Goal: Information Seeking & Learning: Learn about a topic

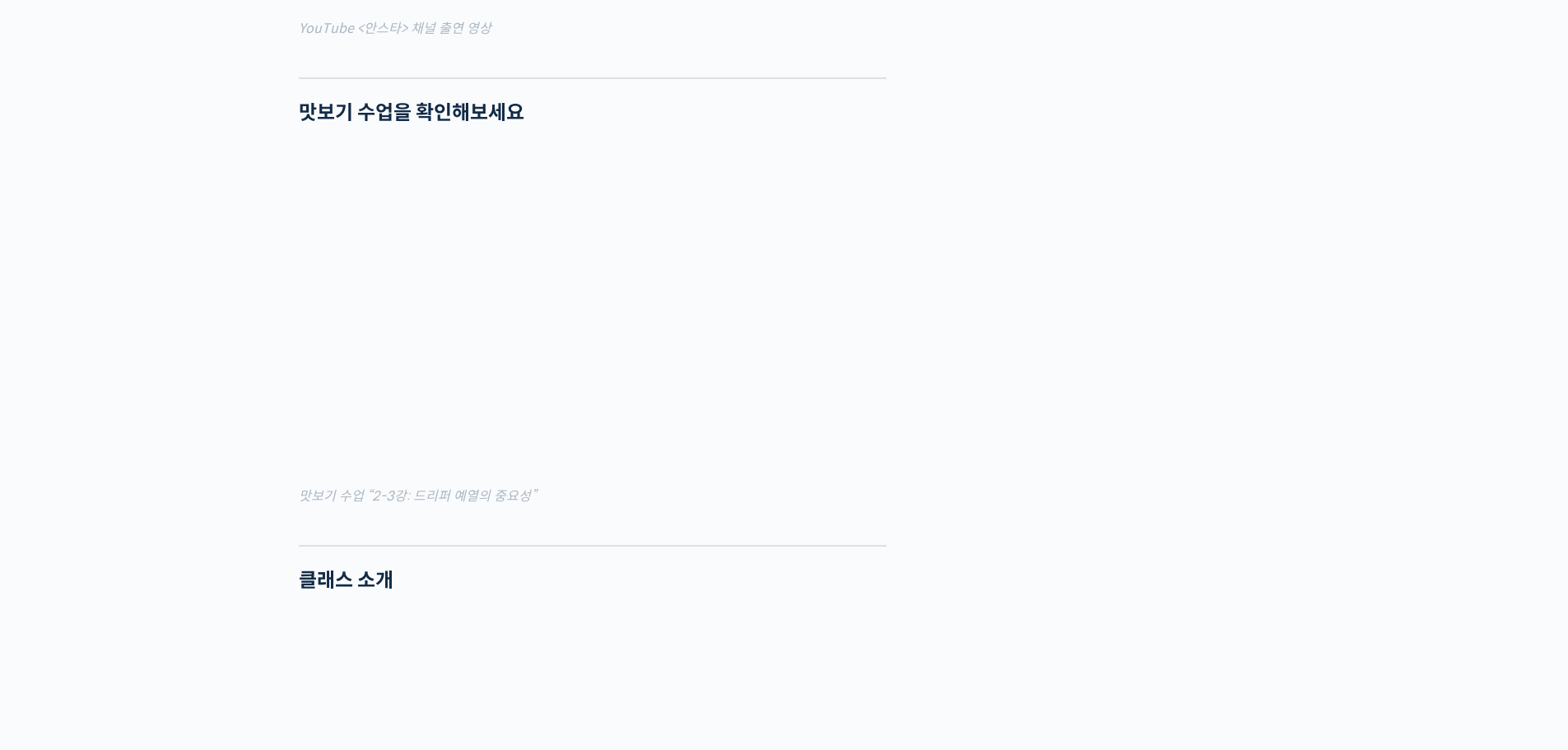
scroll to position [1812, 0]
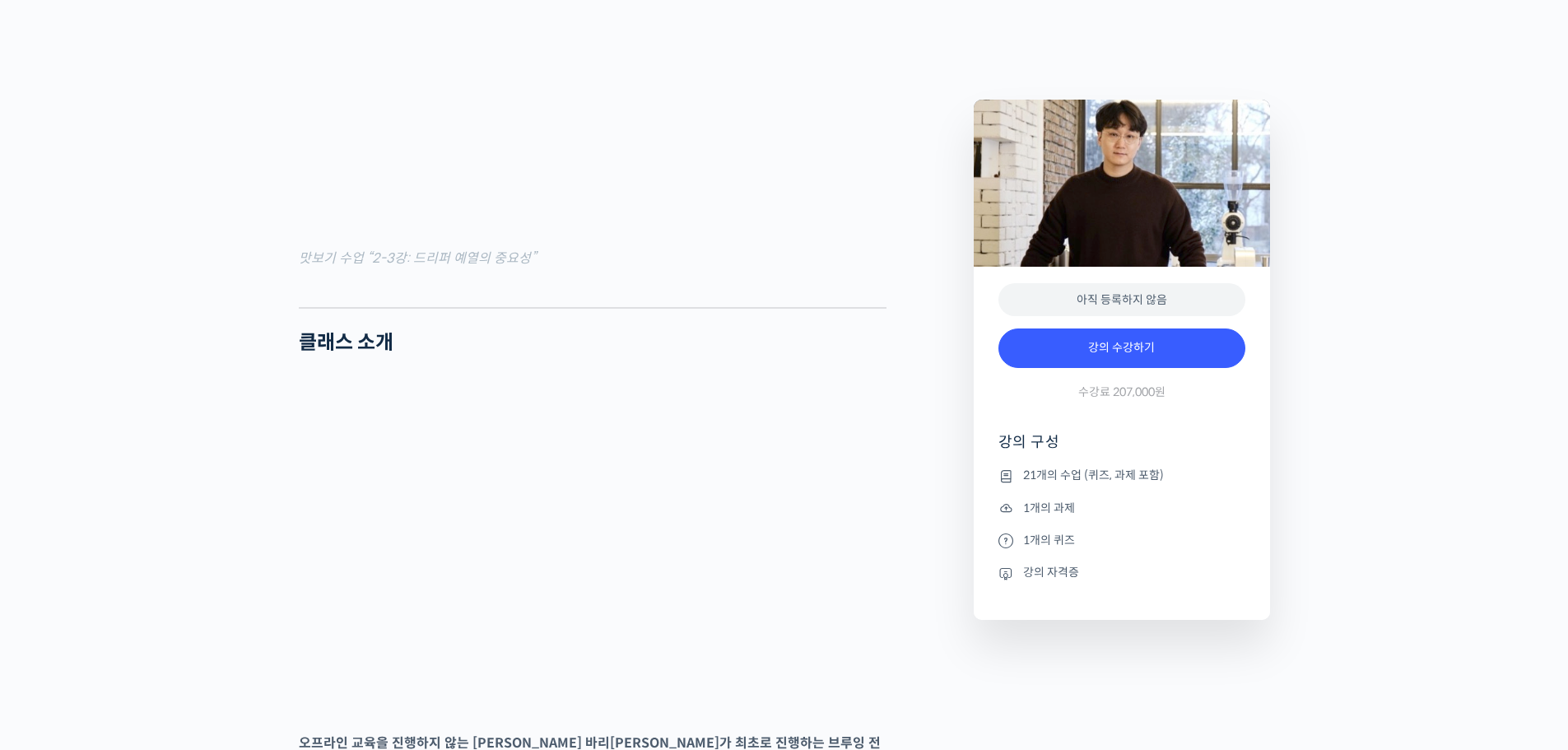
click at [1069, 485] on li "21개의 수업 (퀴즈, 과제 포함)" at bounding box center [1122, 476] width 247 height 20
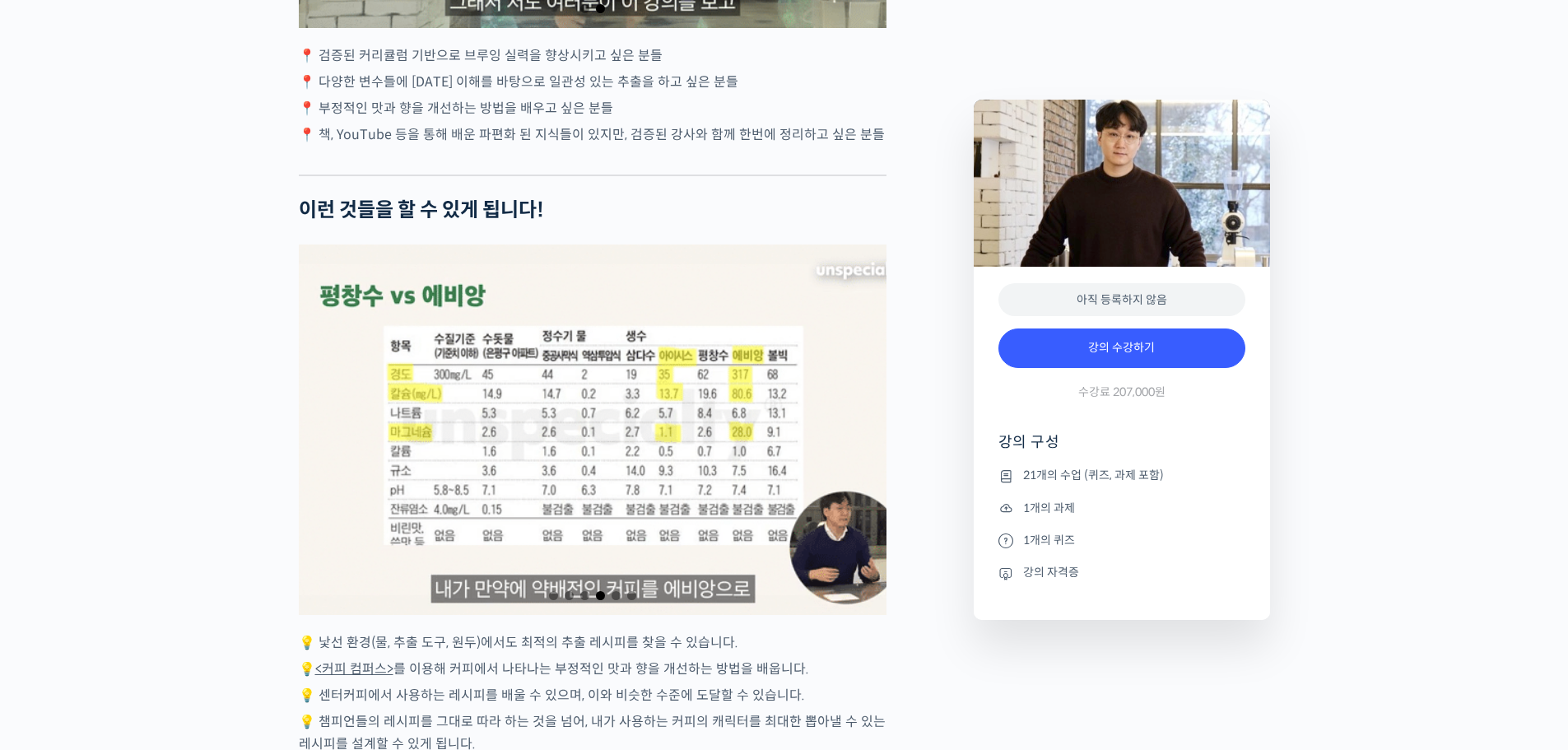
scroll to position [3541, 0]
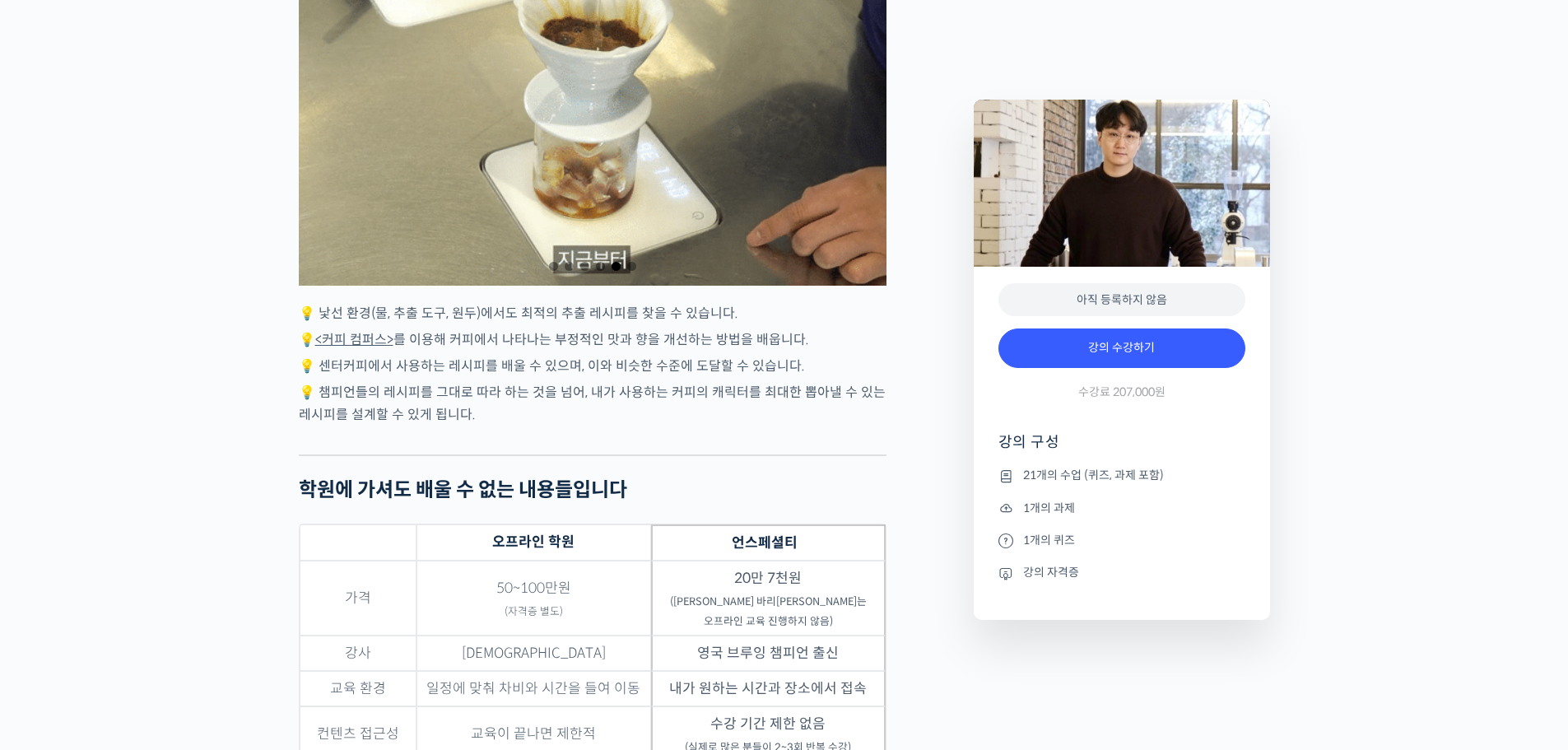
drag, startPoint x: 455, startPoint y: 602, endPoint x: 617, endPoint y: 676, distance: 178.1
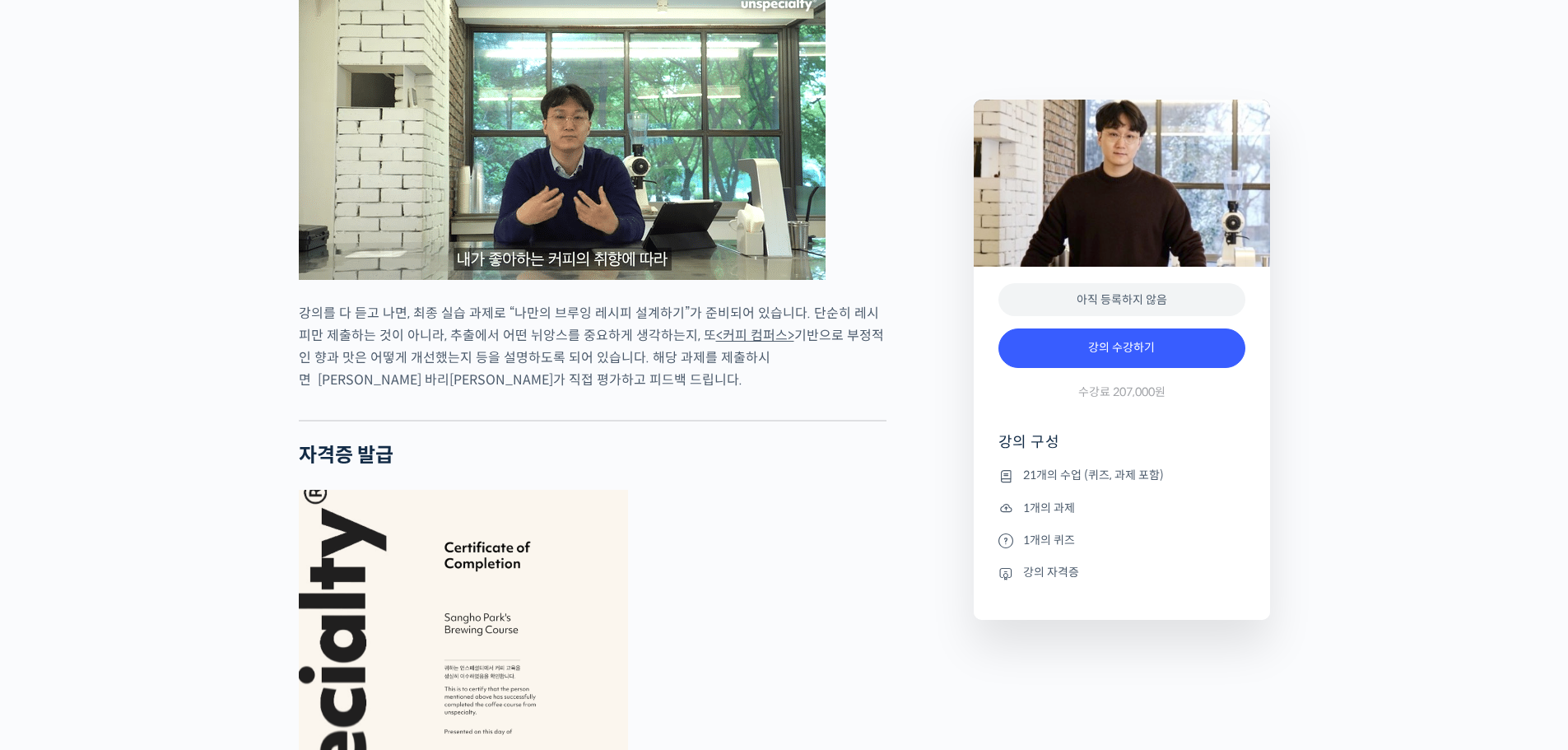
scroll to position [4612, 0]
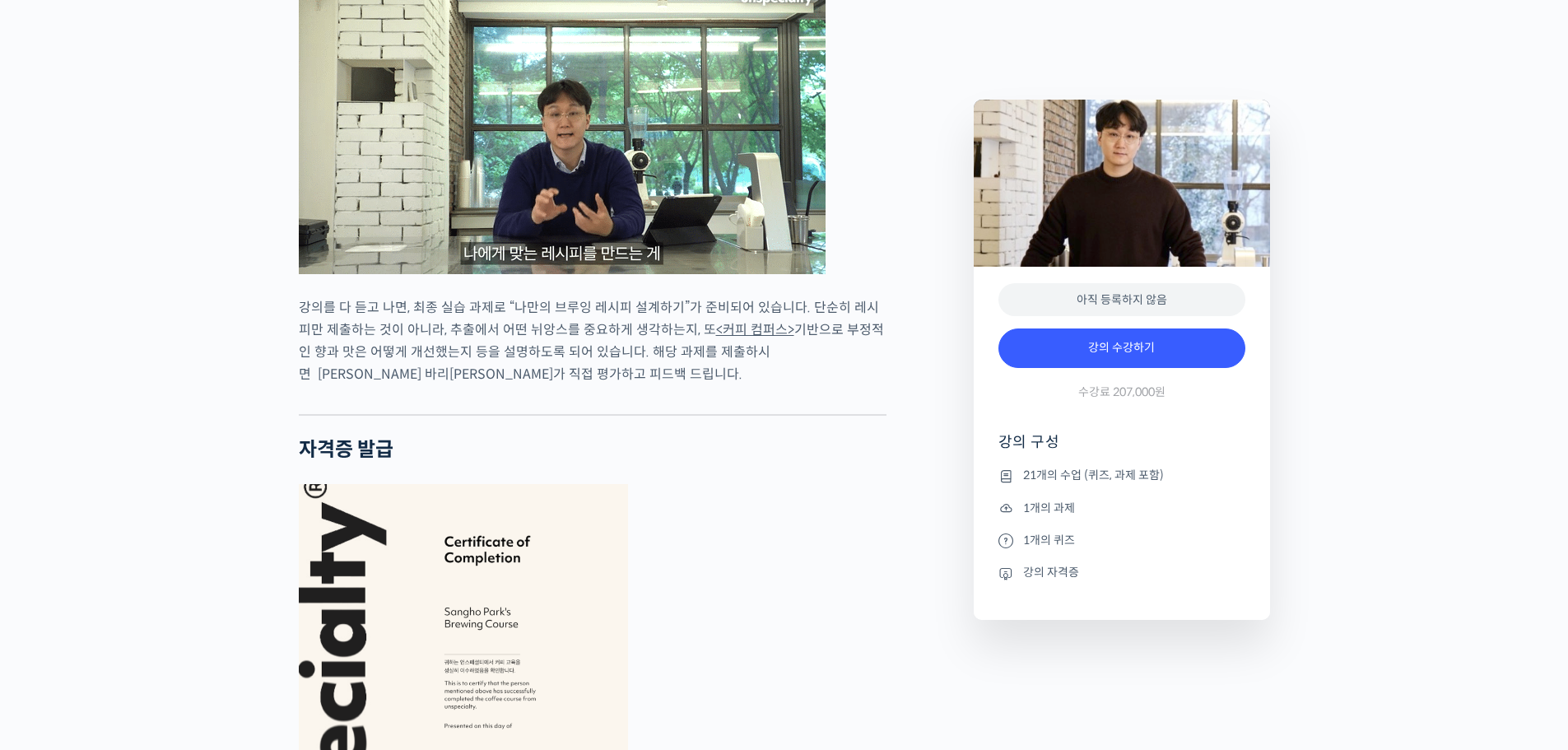
drag, startPoint x: 732, startPoint y: 440, endPoint x: 755, endPoint y: 592, distance: 153.7
drag, startPoint x: 762, startPoint y: 587, endPoint x: 792, endPoint y: 587, distance: 30.0
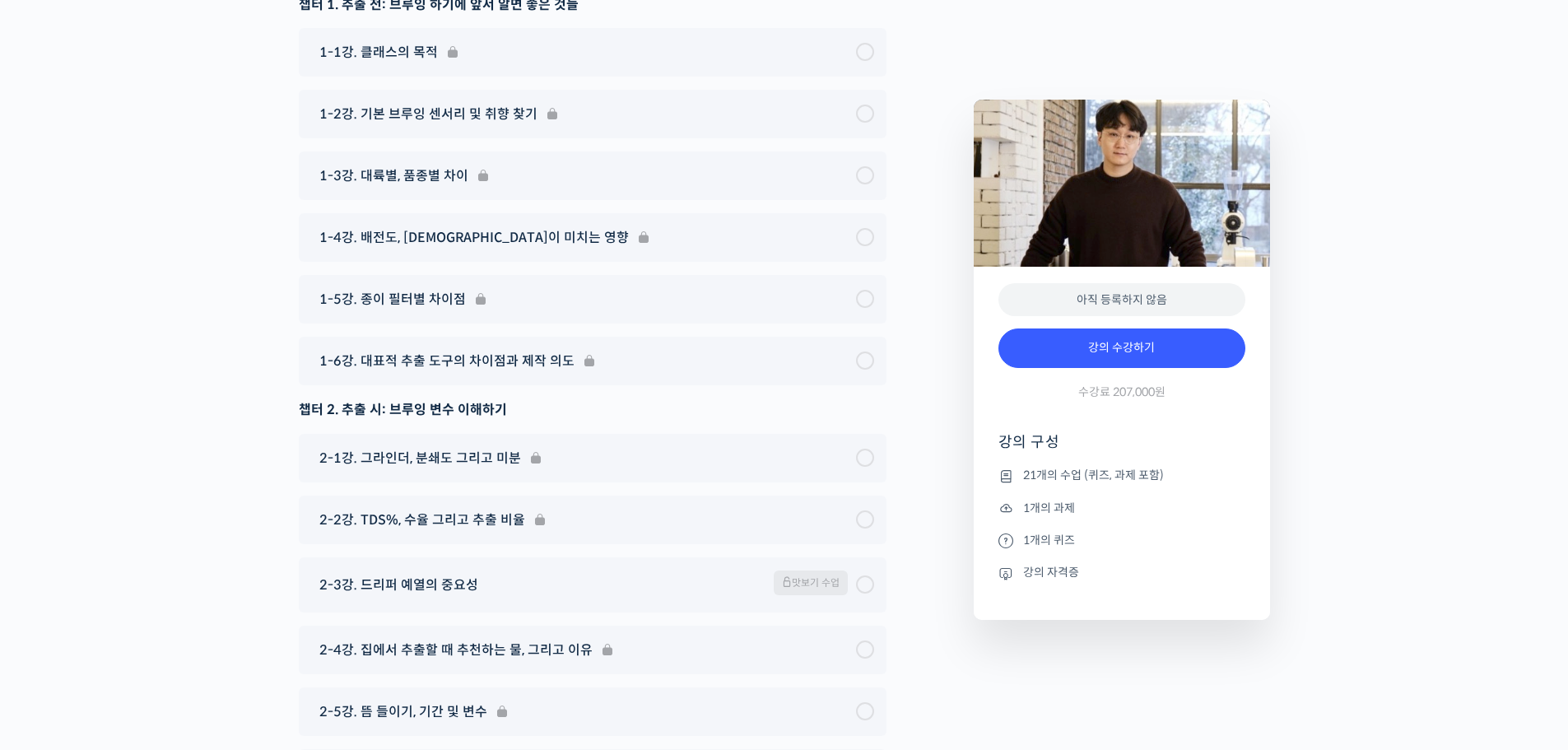
scroll to position [8072, 0]
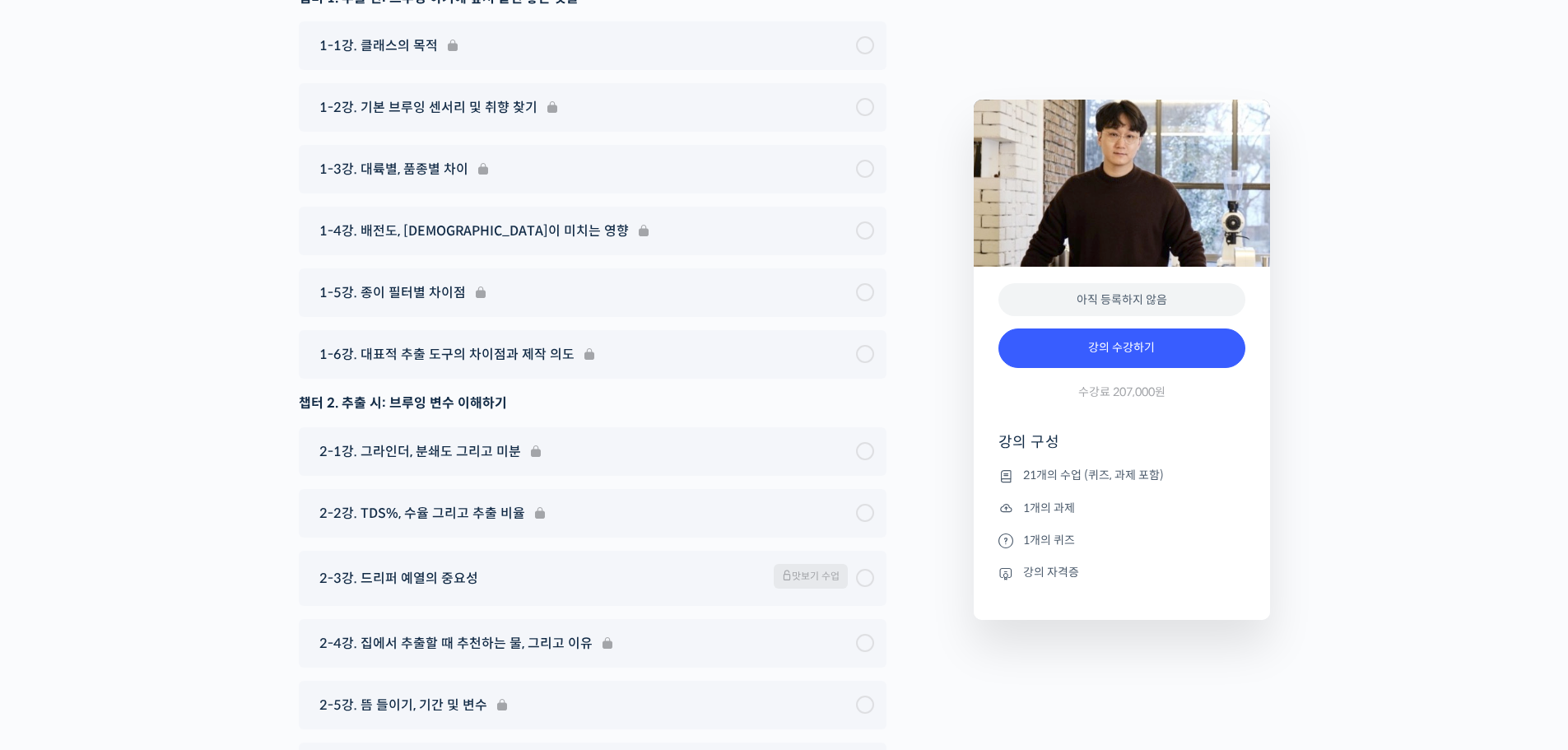
drag, startPoint x: 449, startPoint y: 499, endPoint x: 571, endPoint y: 540, distance: 128.7
drag, startPoint x: 540, startPoint y: 540, endPoint x: 555, endPoint y: 508, distance: 35.3
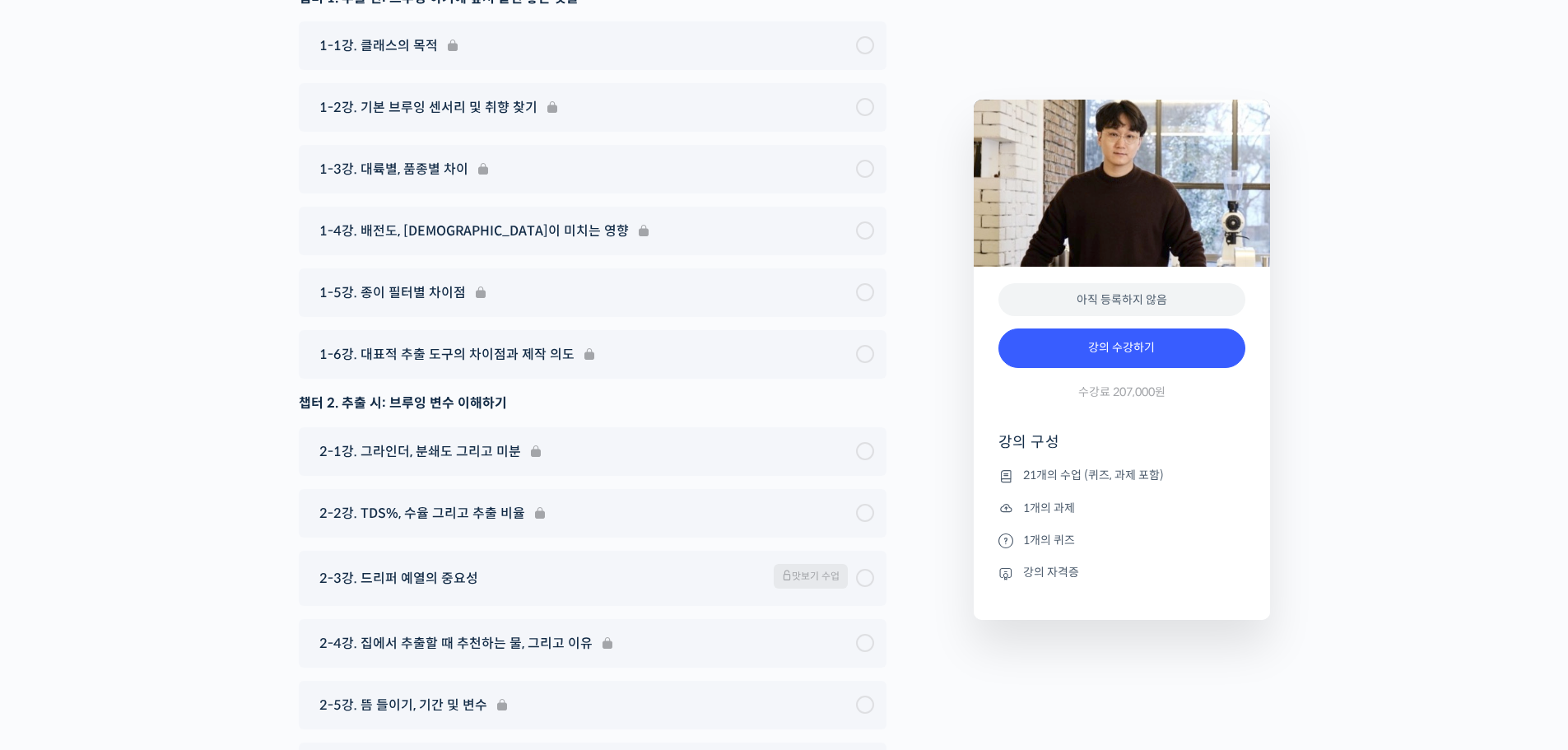
drag, startPoint x: 568, startPoint y: 499, endPoint x: 573, endPoint y: 539, distance: 40.3
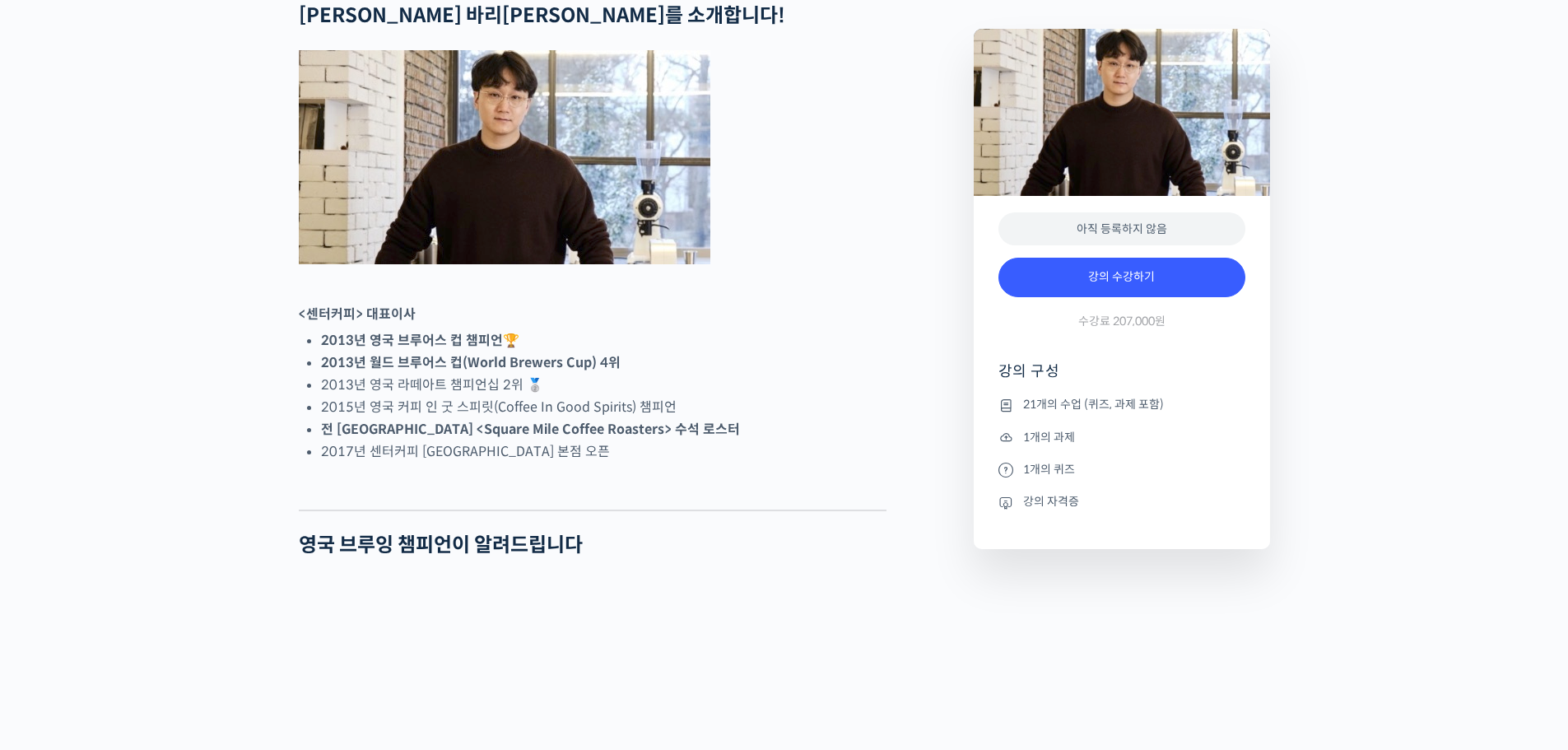
scroll to position [662, 0]
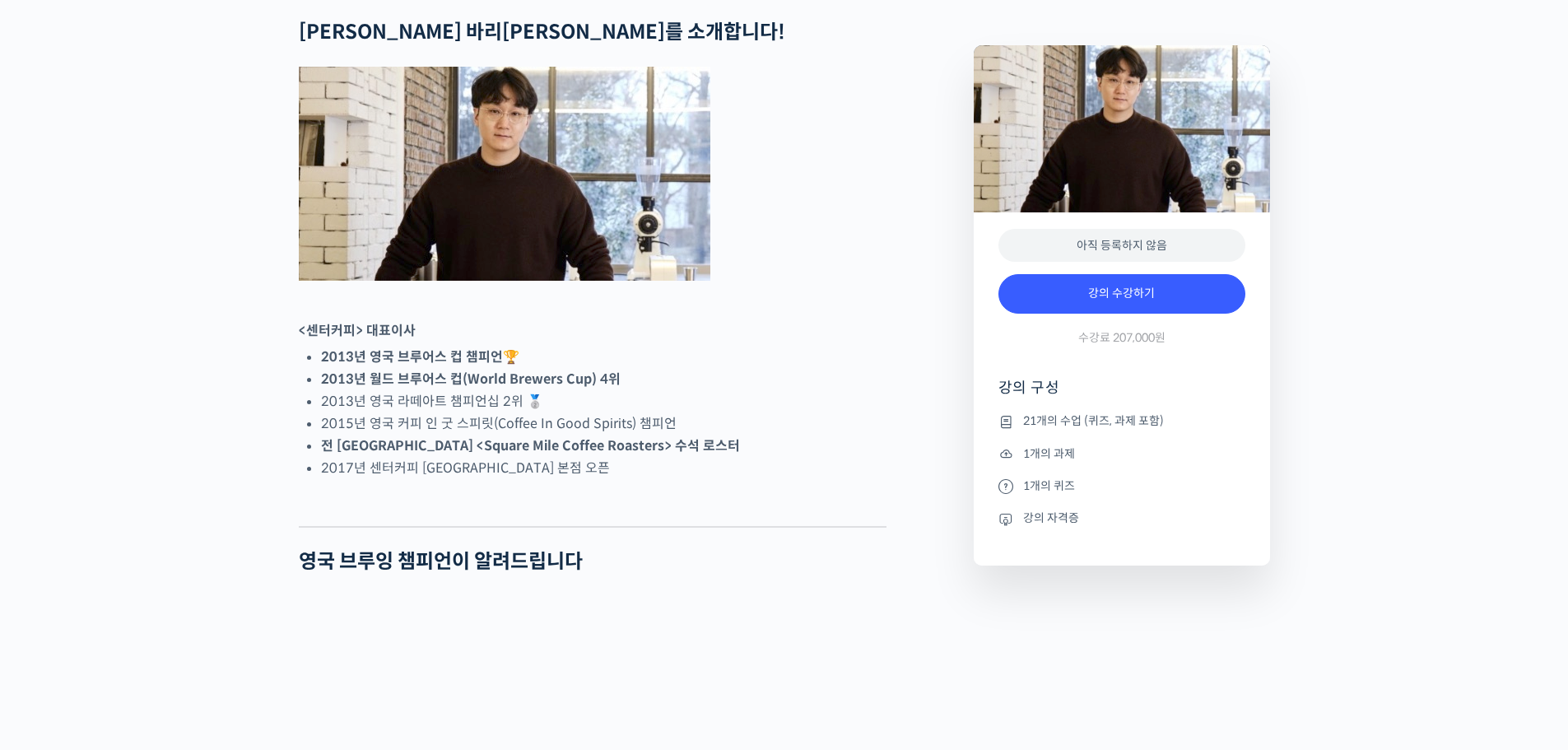
scroll to position [659, 0]
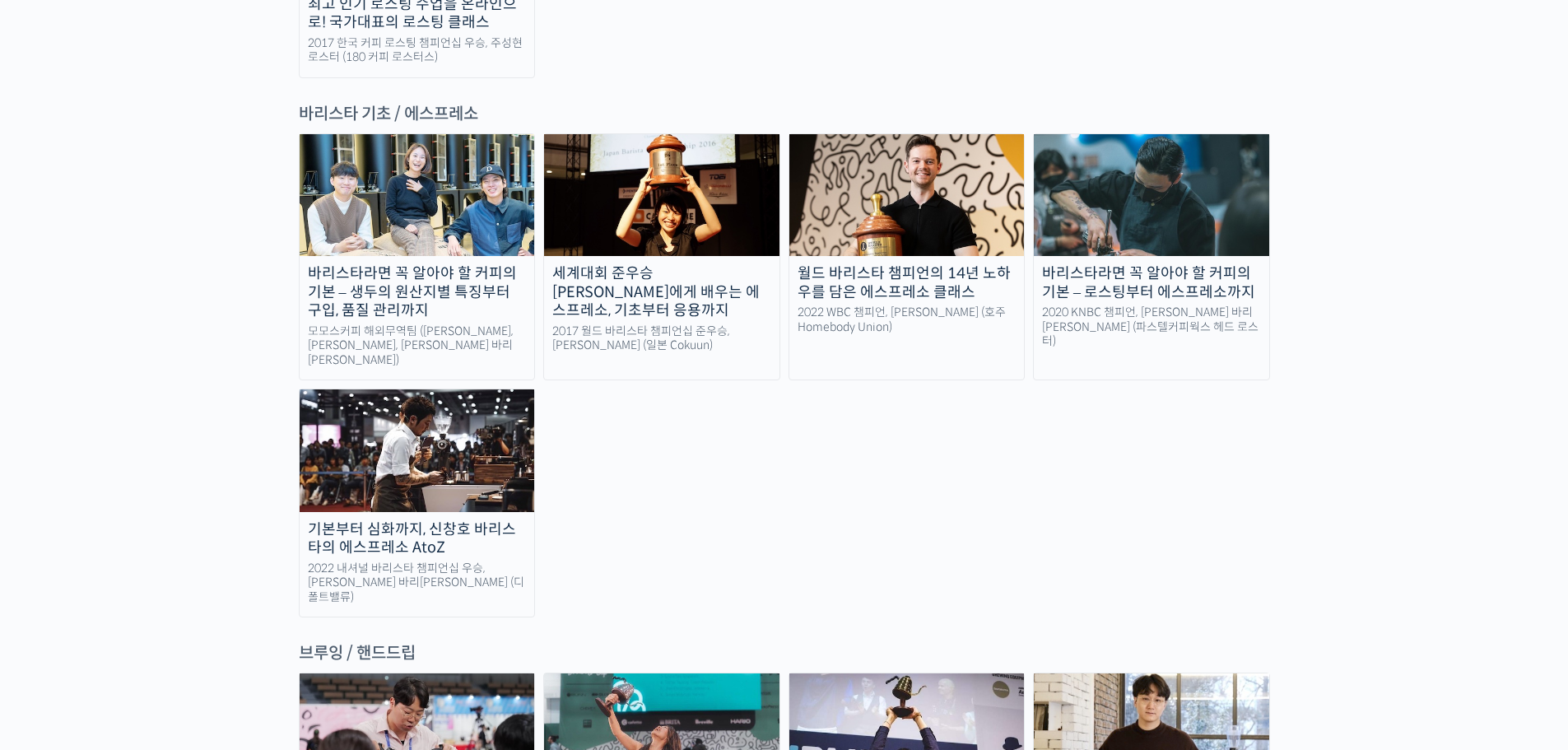
scroll to position [2224, 0]
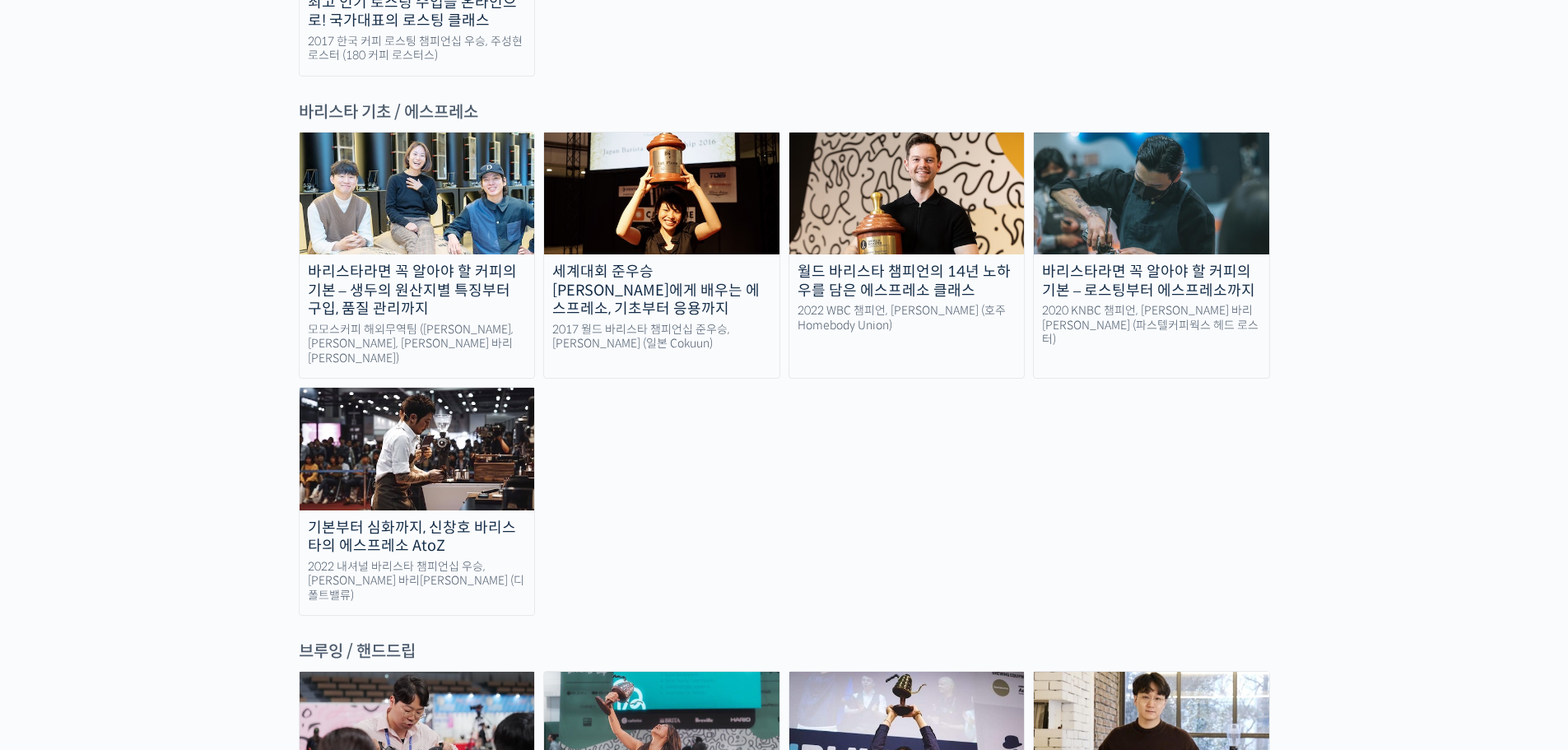
click at [480, 388] on img at bounding box center [417, 449] width 236 height 122
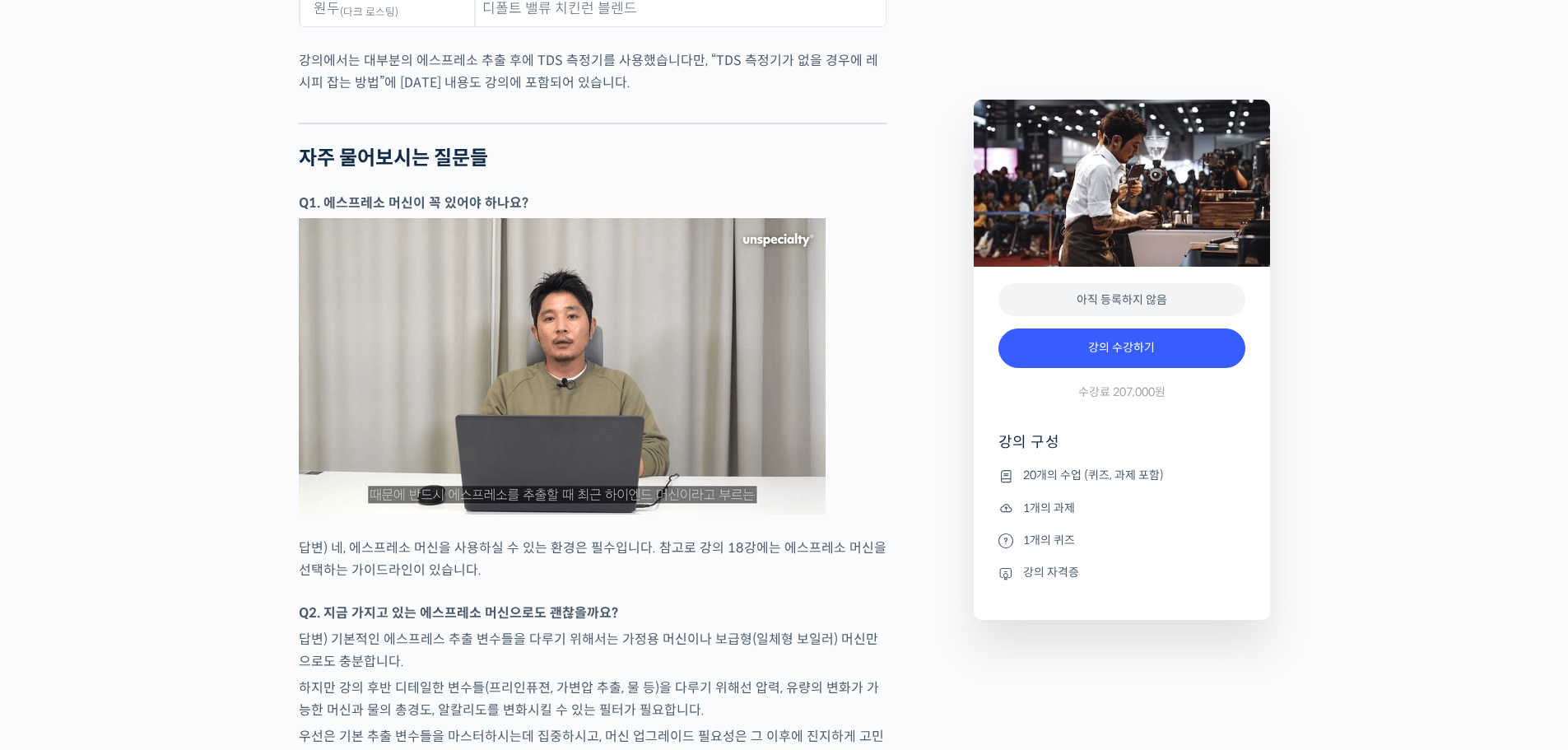
scroll to position [7412, 0]
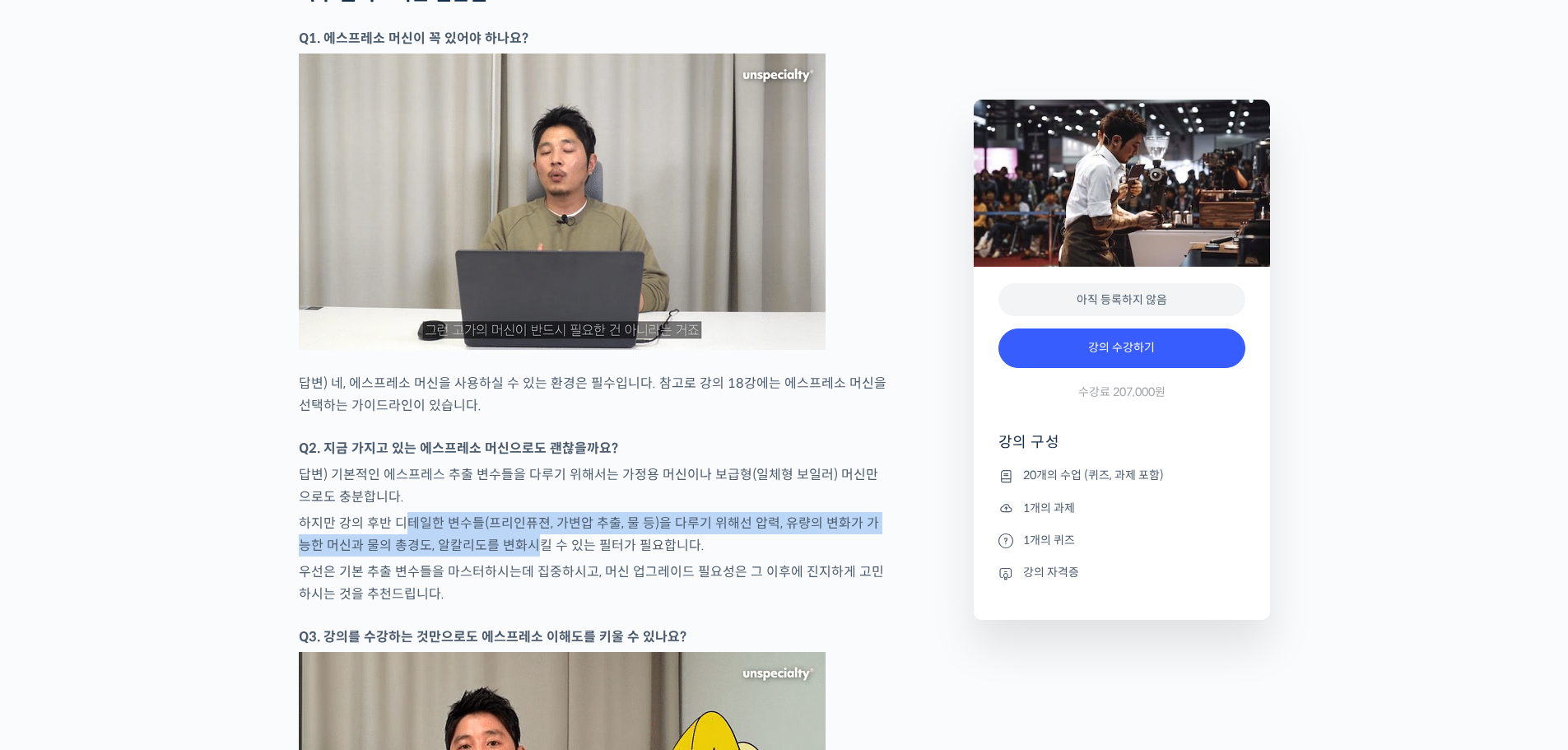
drag, startPoint x: 403, startPoint y: 506, endPoint x: 527, endPoint y: 546, distance: 130.3
click at [527, 546] on p "하지만 강의 후반 디테일한 변수들(프리인퓨젼, 가변압 추출, 물 등)을 다루기 위해선 압력, 유량의 변화가 가능한 머신과 물의 총경도, 알칼리…" at bounding box center [593, 534] width 588 height 44
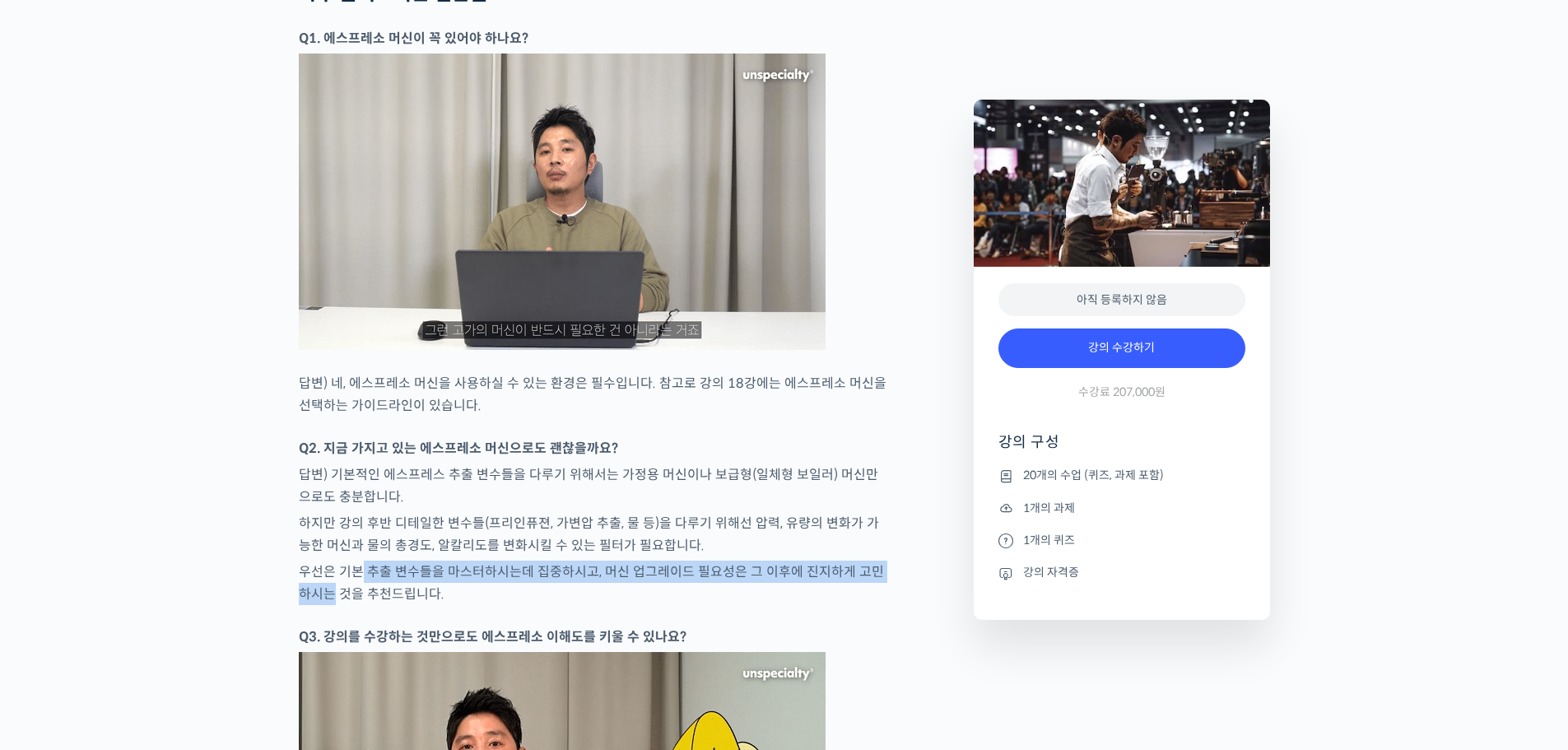
drag, startPoint x: 361, startPoint y: 563, endPoint x: 324, endPoint y: 586, distance: 43.6
click at [324, 586] on p "우선은 기본 추출 변수들을 마스터하시는데 집중하시고, 머신 업그레이드 필요성은 그 이후에 진지하게 고민하시는 것을 추천드립니다." at bounding box center [593, 583] width 588 height 44
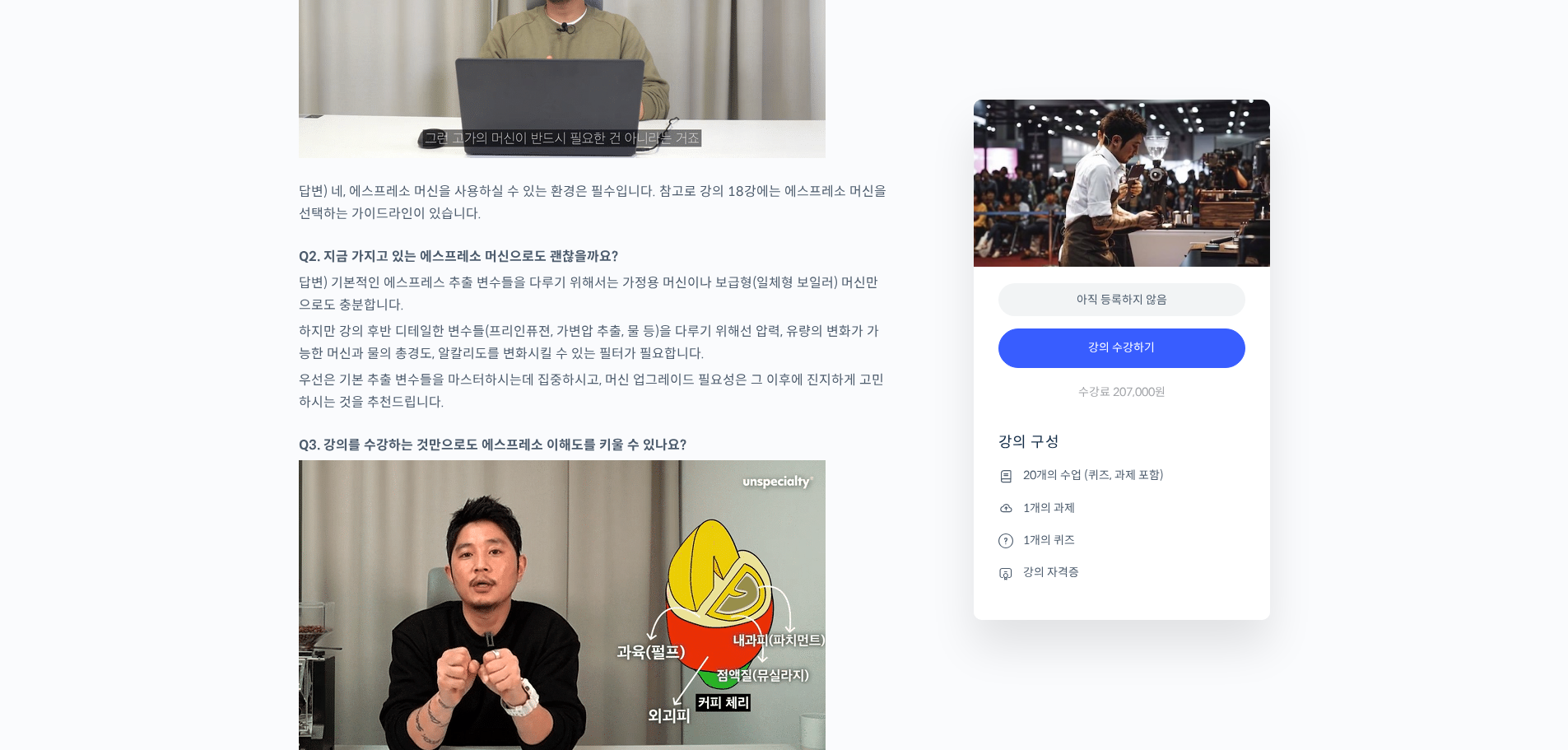
scroll to position [7906, 0]
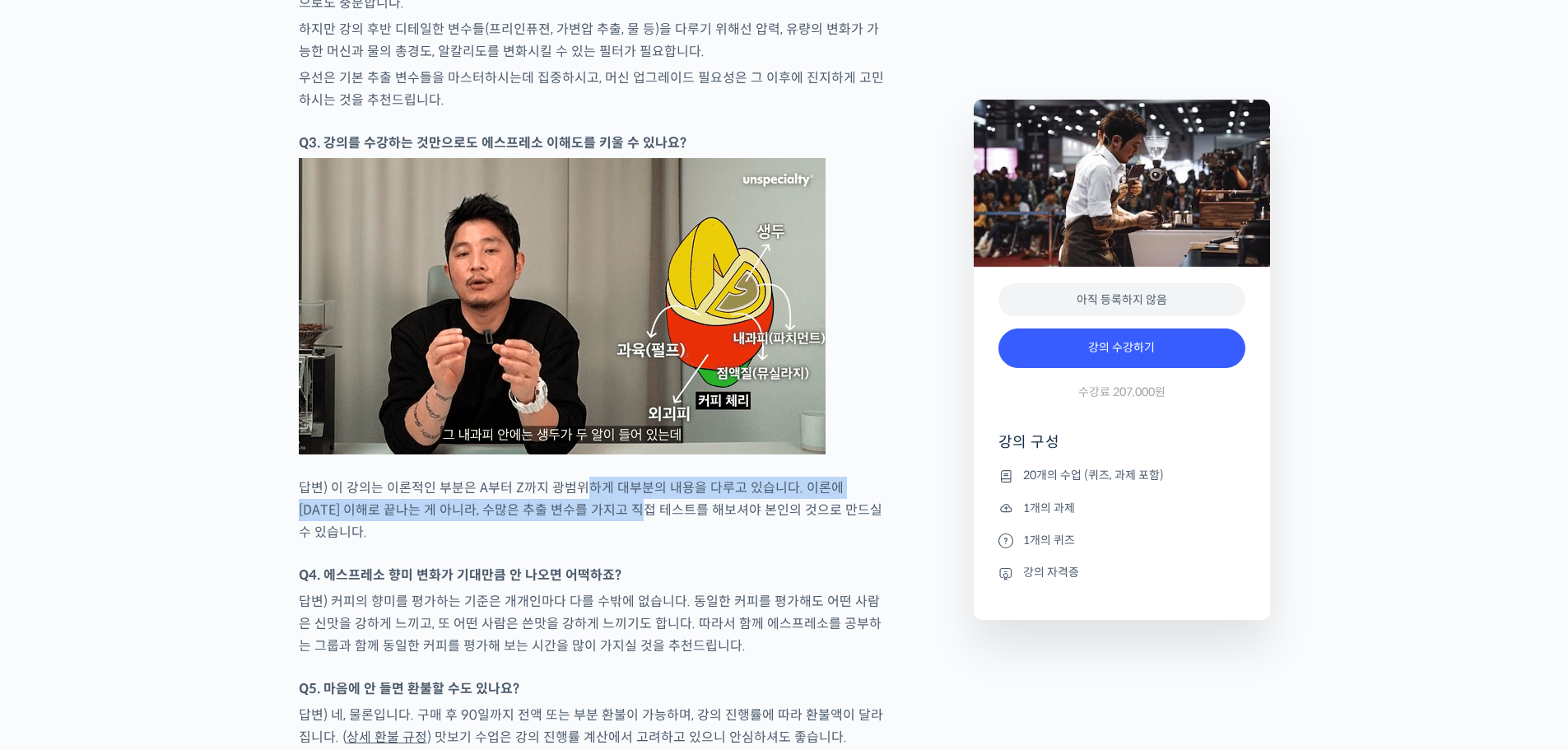
drag, startPoint x: 591, startPoint y: 494, endPoint x: 600, endPoint y: 505, distance: 14.2
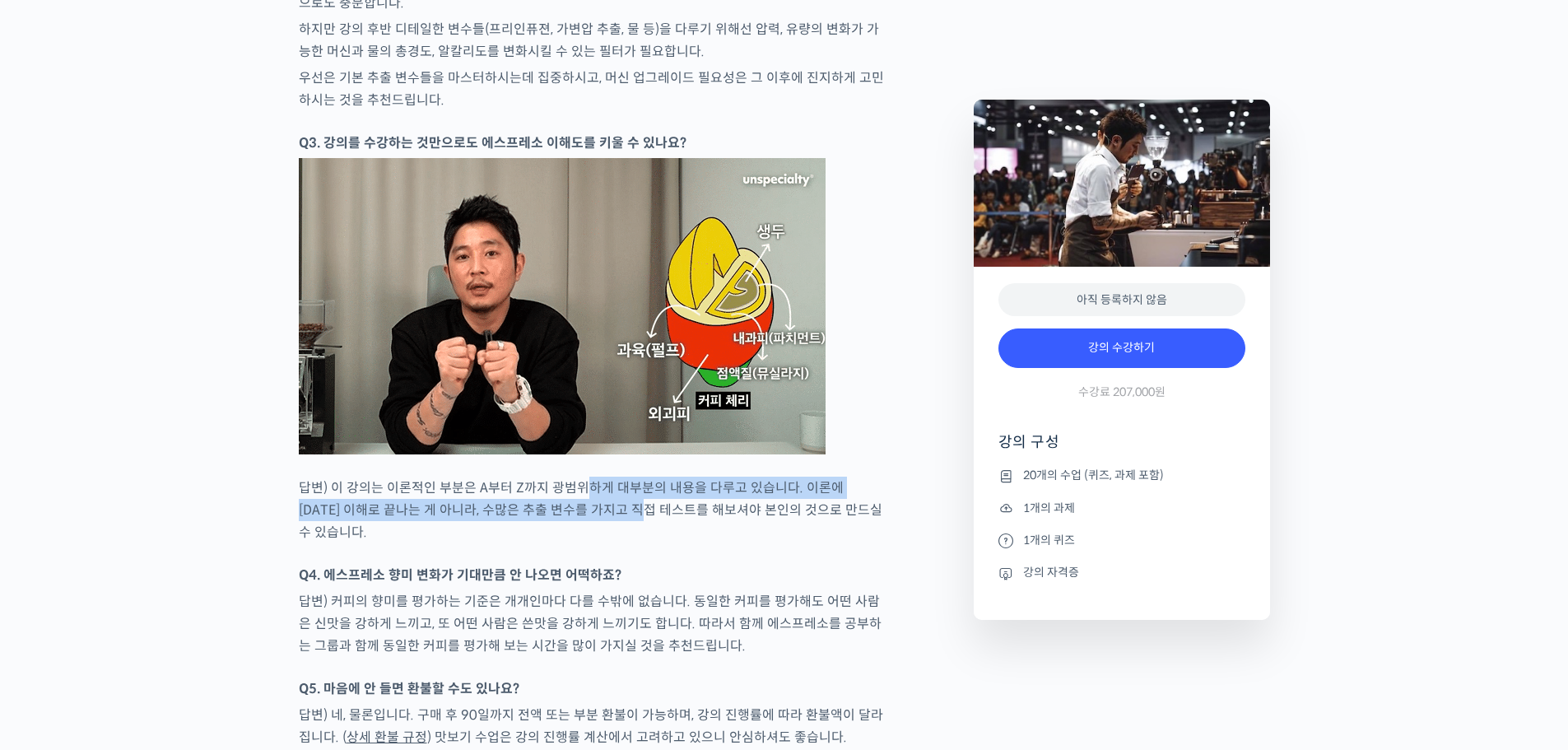
click at [600, 505] on p "답변) 이 강의는 이론적인 부분은 A부터 Z까지 광범위하게 대부분의 내용을 다루고 있습니다. 이론에 대한 이해로 끝나는 게 아니라, 수많은 추…" at bounding box center [593, 510] width 588 height 67
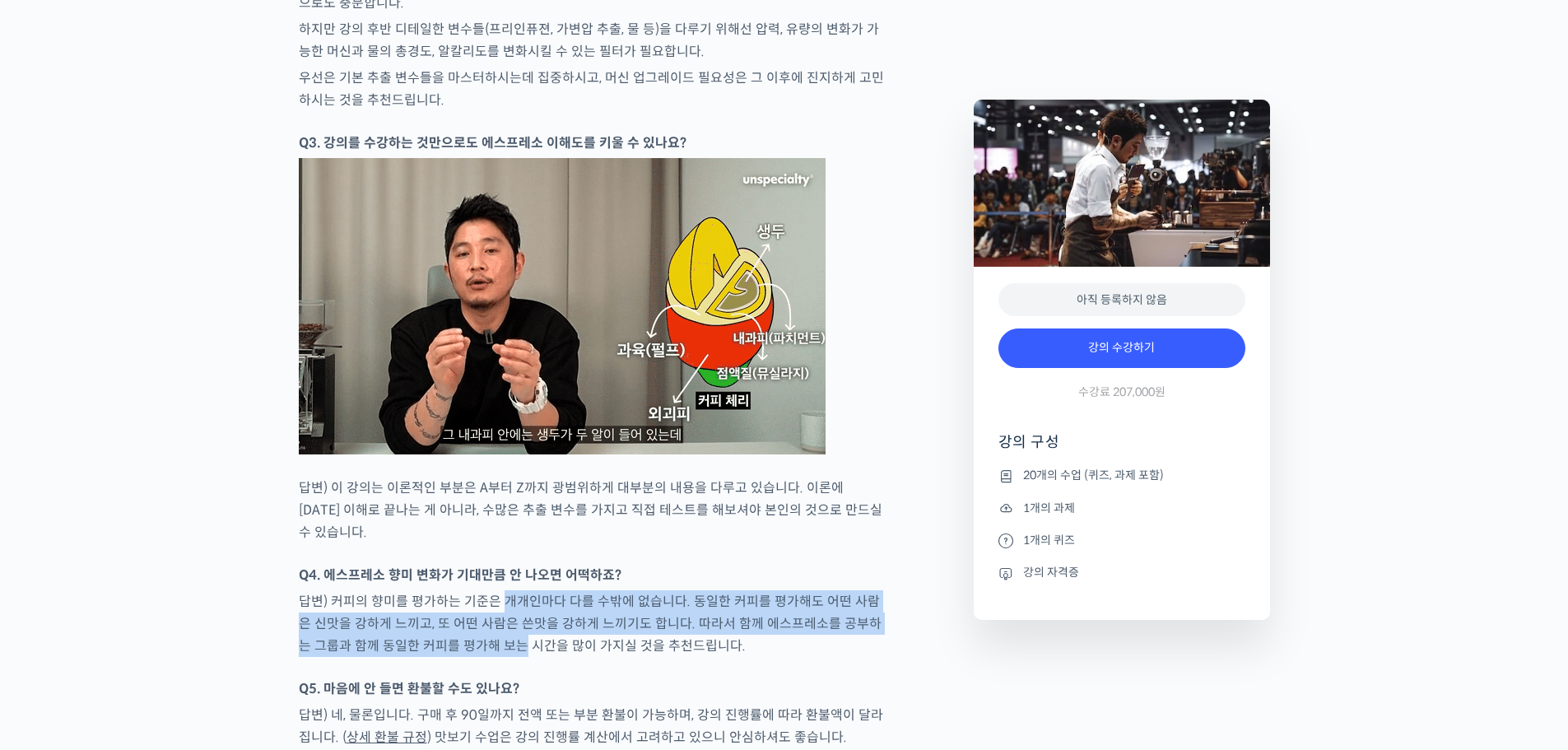
drag, startPoint x: 503, startPoint y: 570, endPoint x: 492, endPoint y: 612, distance: 43.4
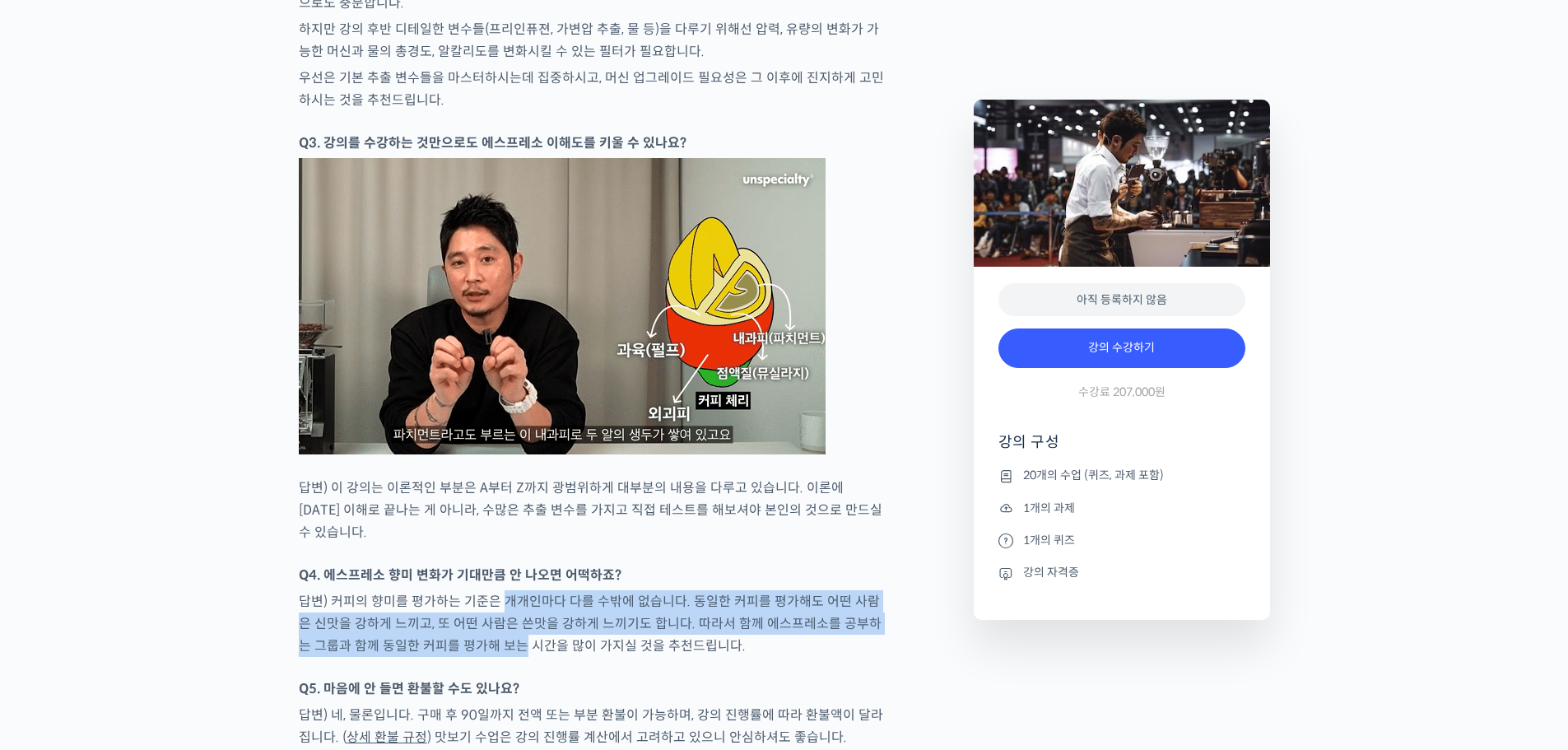
click at [492, 612] on p "답변) 커피의 향미를 평가하는 기준은 개개인마다 다를 수밖에 없습니다. 동일한 커피를 평가해도 어떤 사람은 신맛을 강하게 느끼고, 또 어떤 사…" at bounding box center [593, 624] width 588 height 67
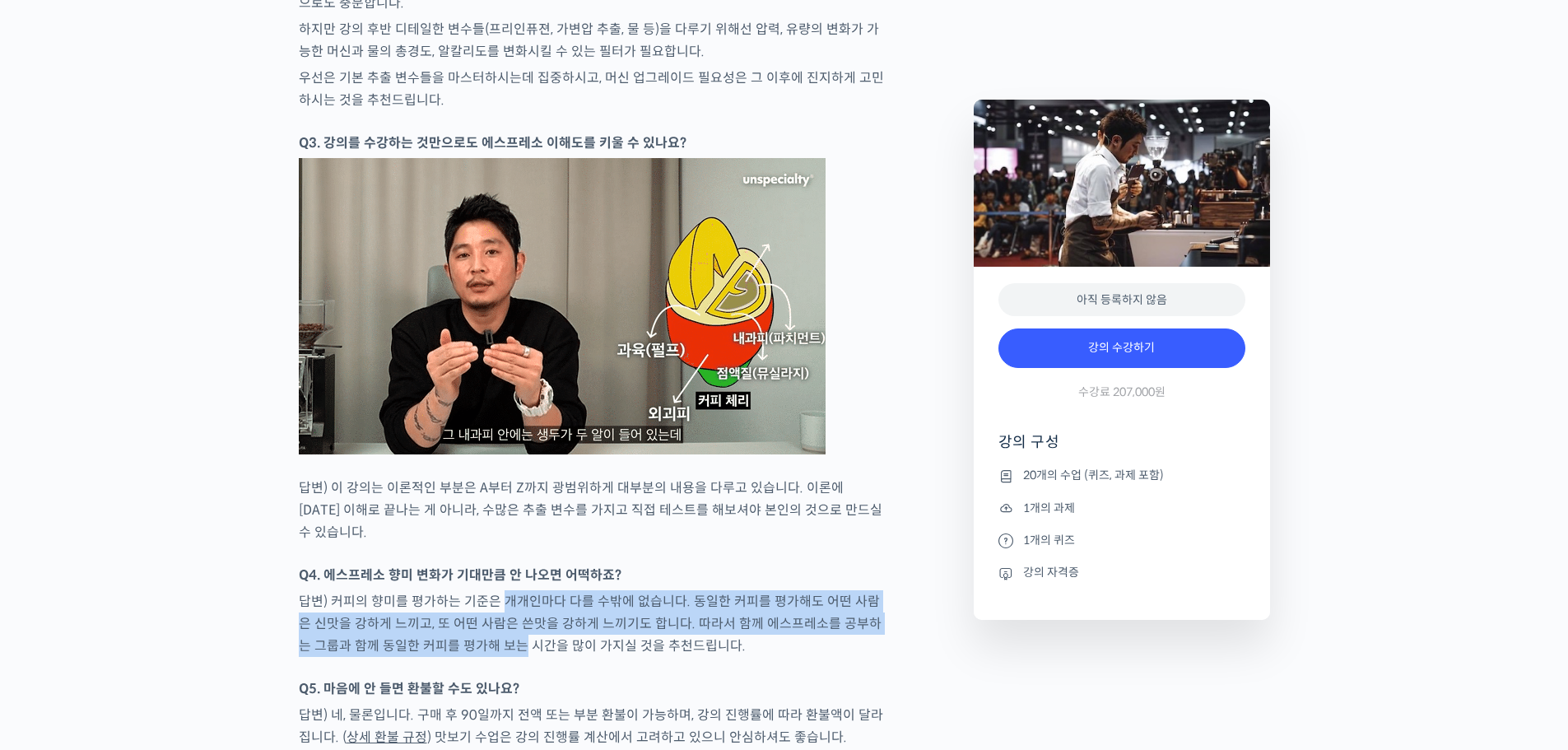
click at [492, 612] on p "답변) 커피의 향미를 평가하는 기준은 개개인마다 다를 수밖에 없습니다. 동일한 커피를 평가해도 어떤 사람은 신맛을 강하게 느끼고, 또 어떤 사…" at bounding box center [593, 624] width 588 height 67
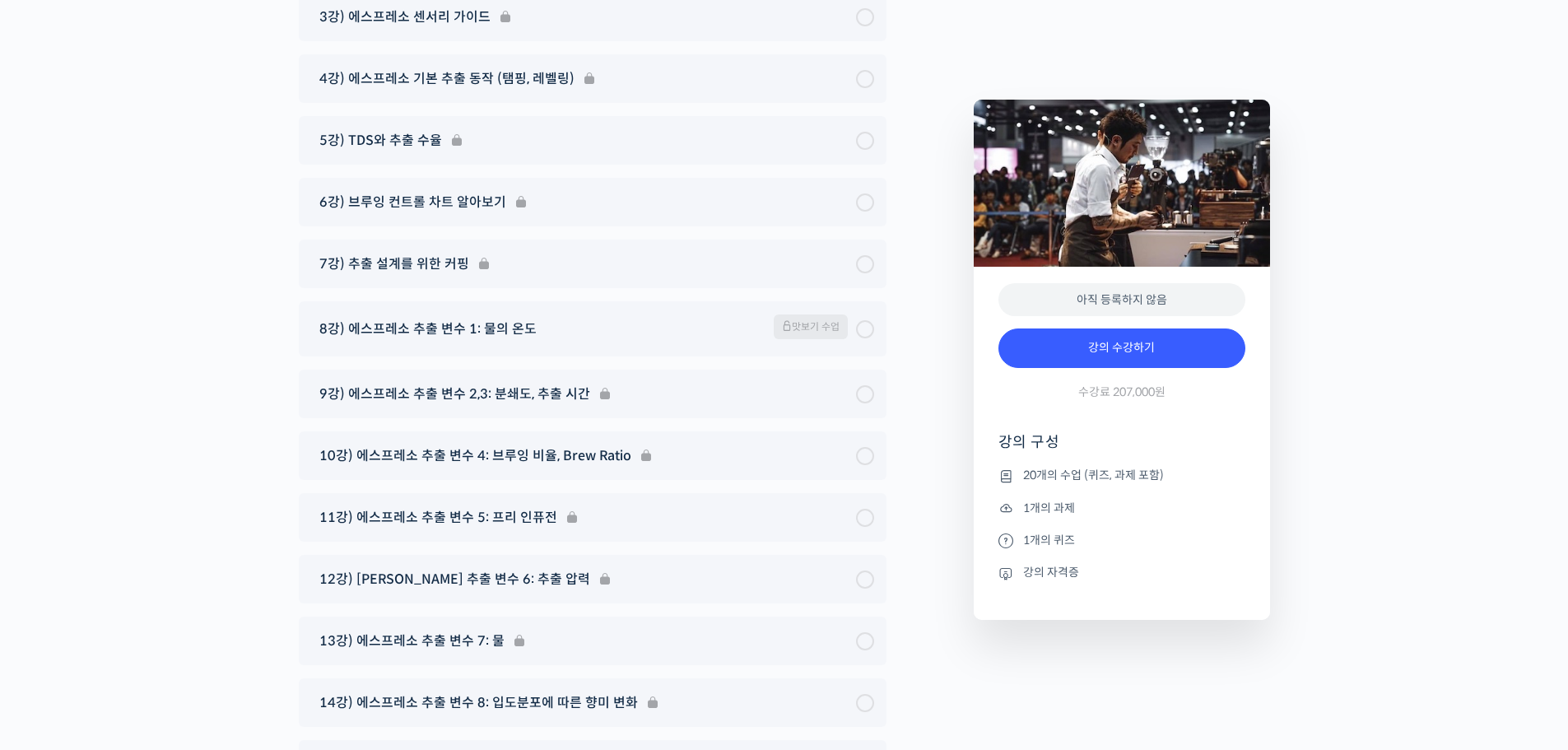
scroll to position [9453, 0]
